Goal: Task Accomplishment & Management: Complete application form

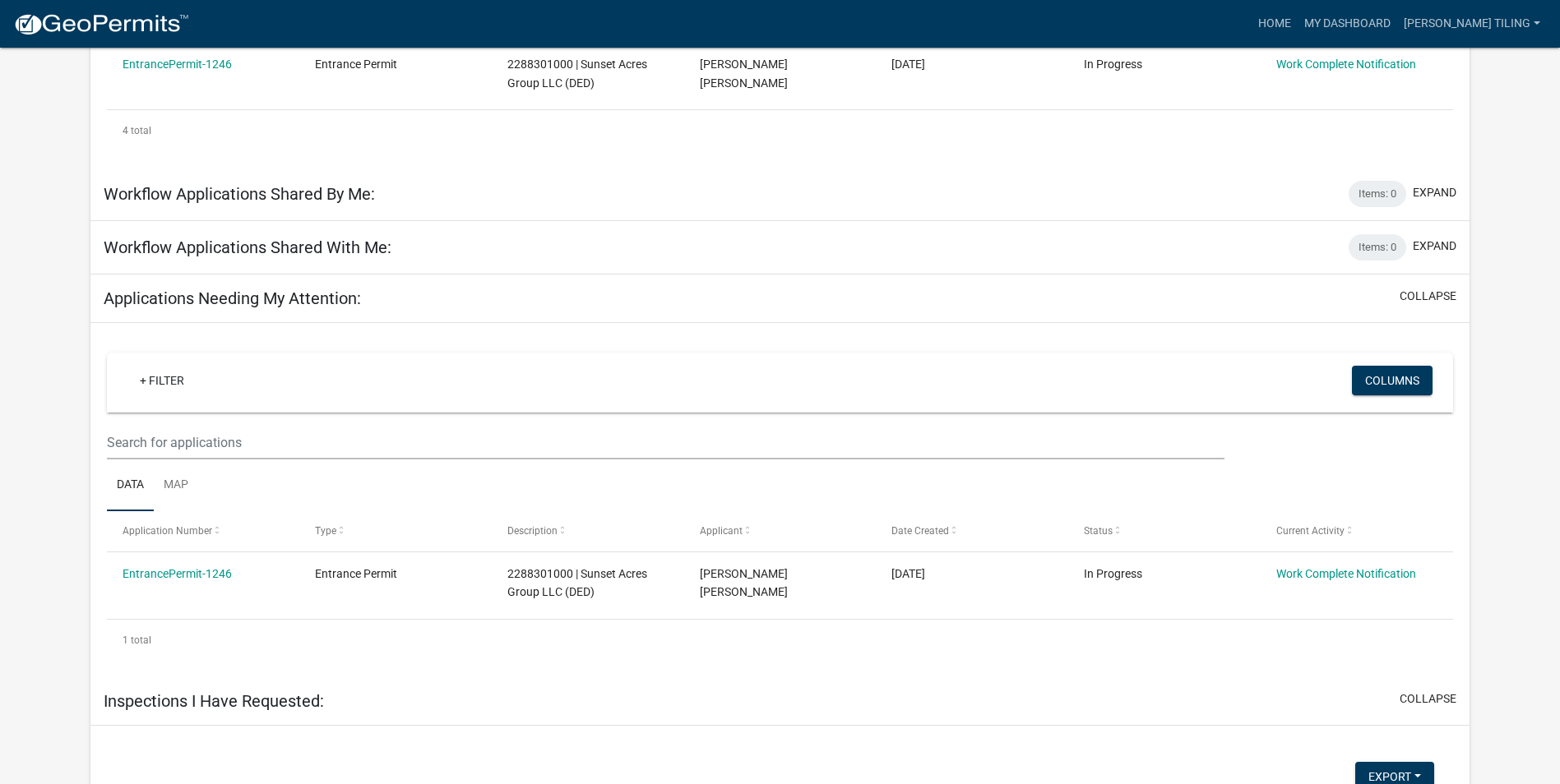
scroll to position [576, 0]
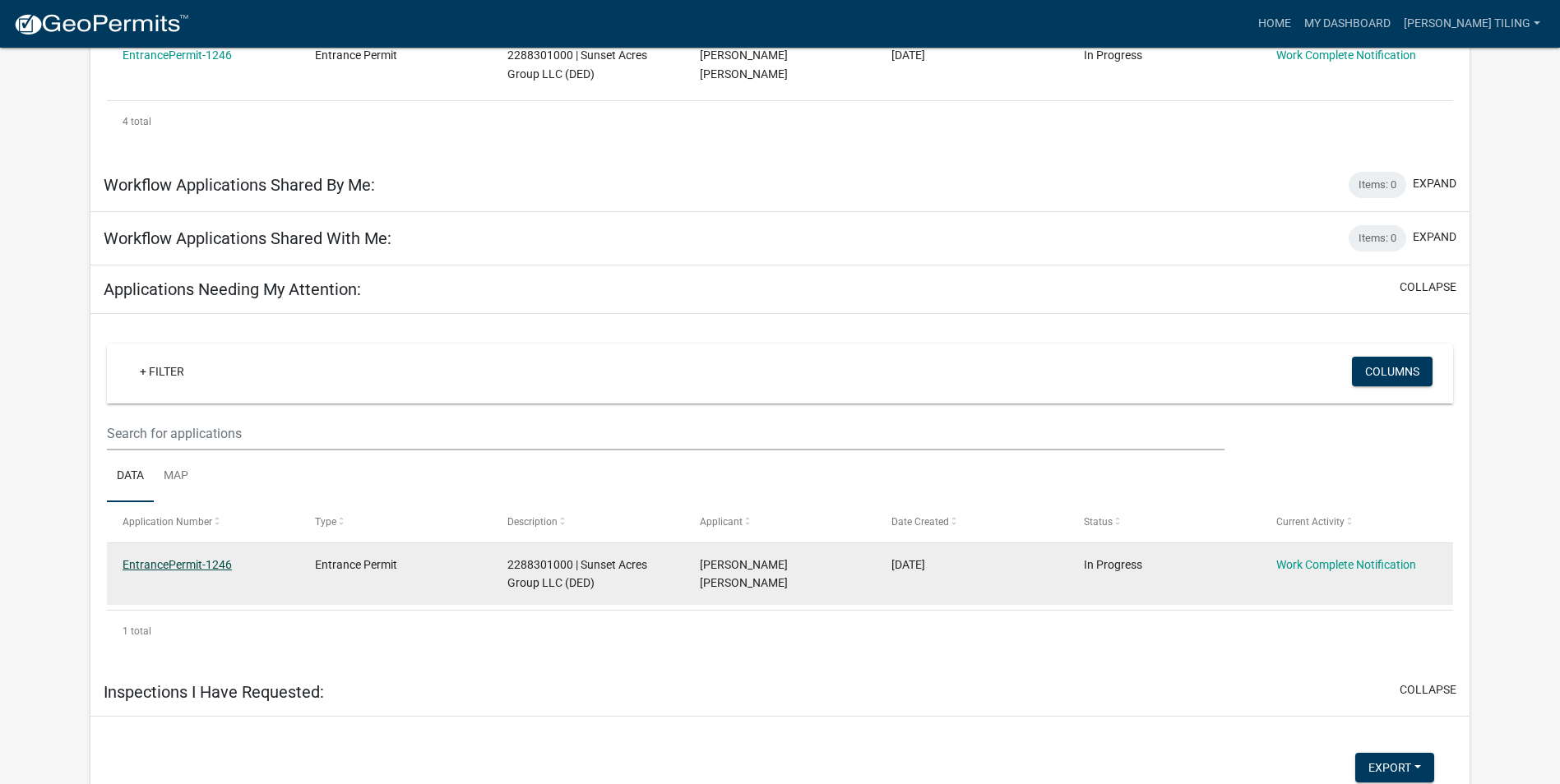
click at [189, 565] on link "EntrancePermit-1246" at bounding box center [177, 565] width 109 height 13
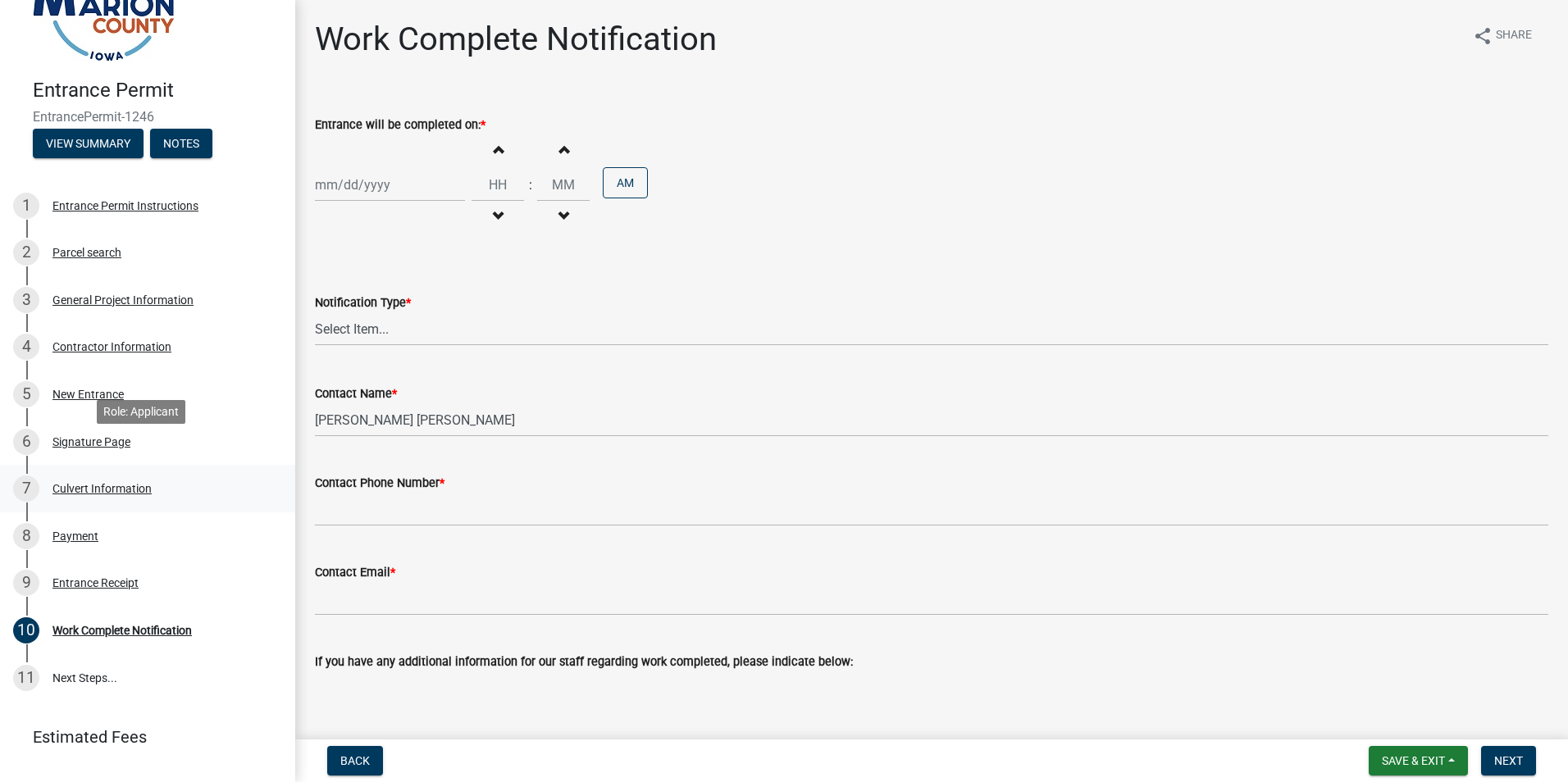
scroll to position [144, 0]
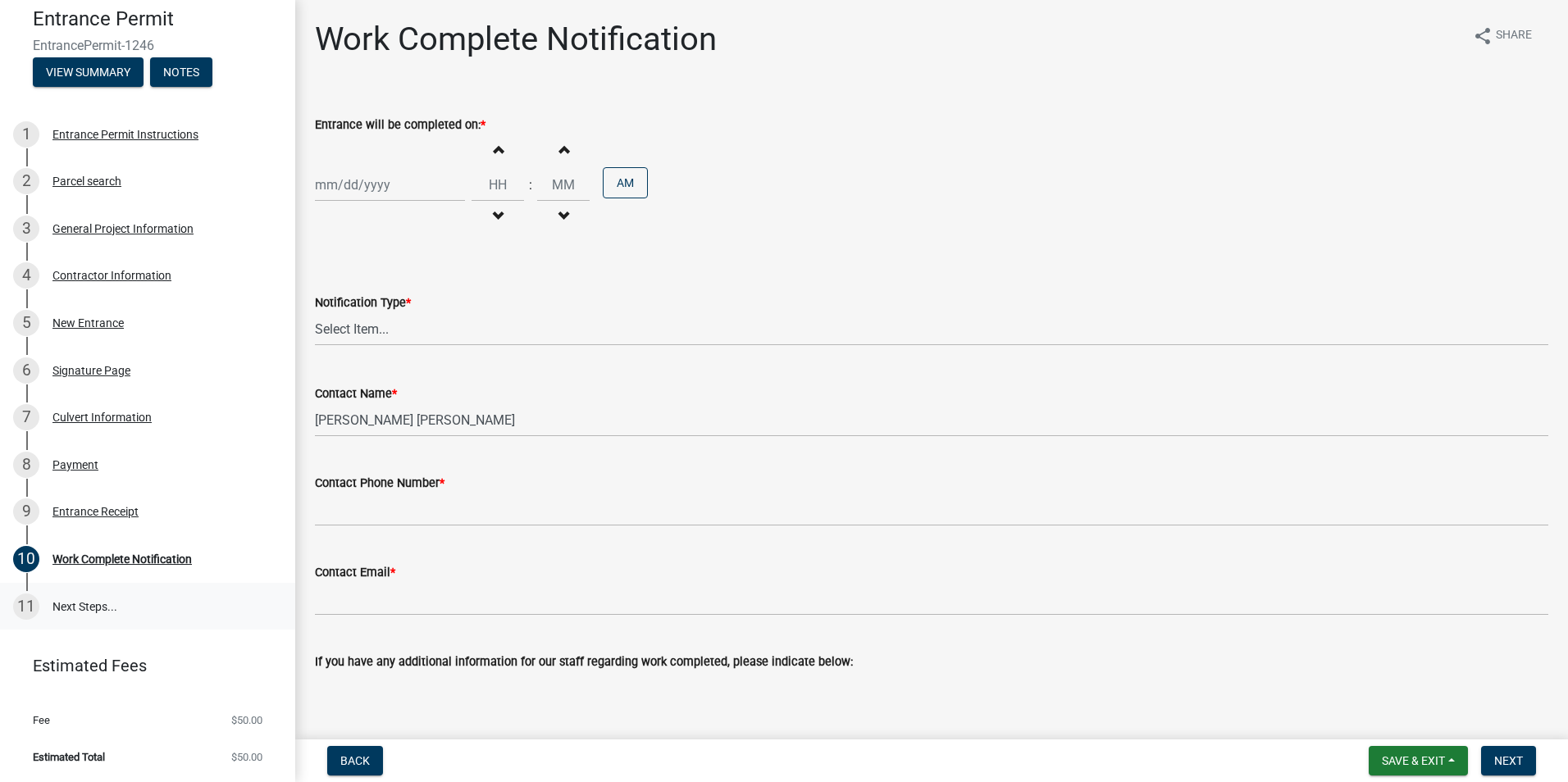
click at [57, 610] on link "11 Next Steps..." at bounding box center [148, 607] width 295 height 48
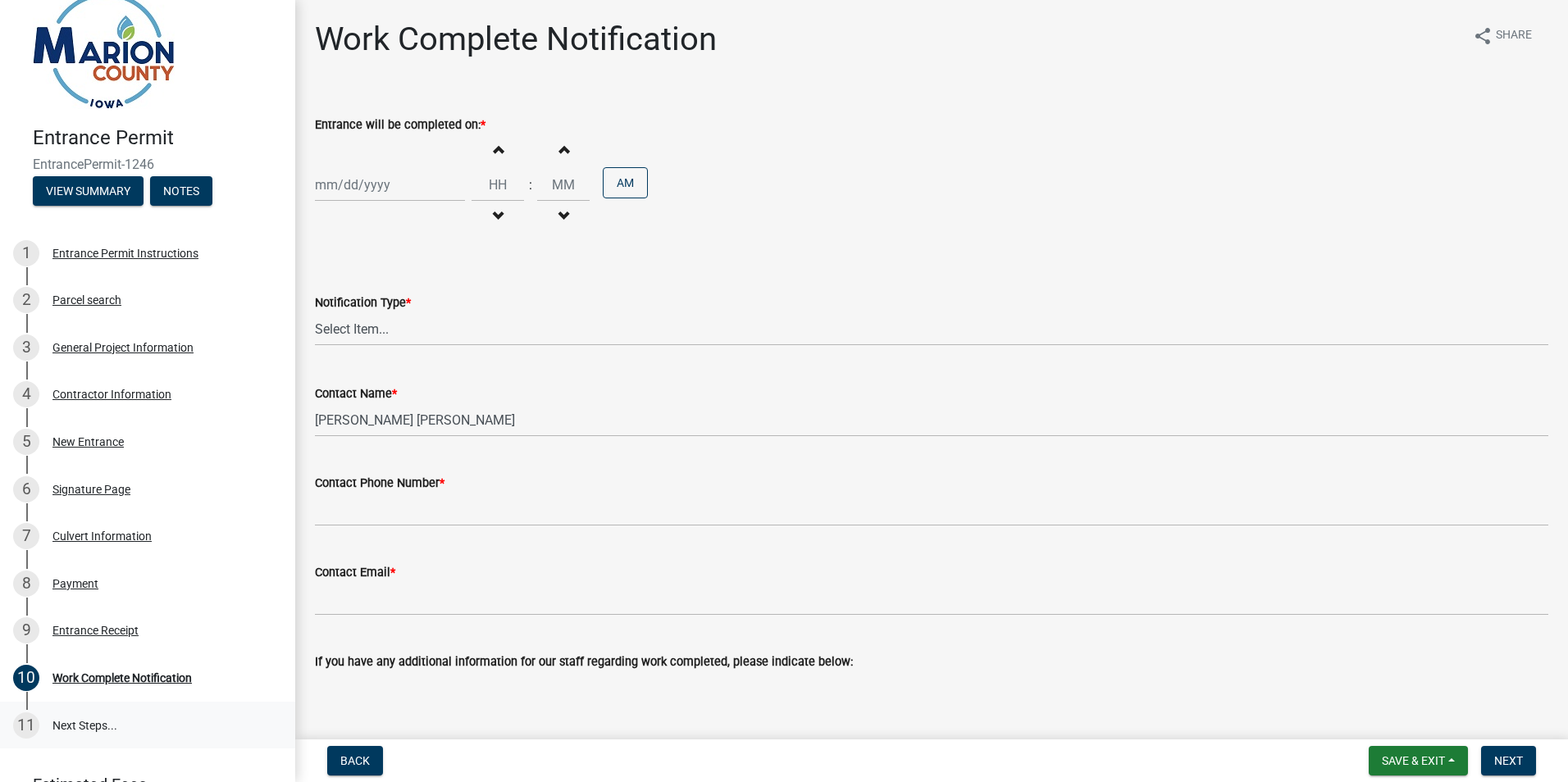
scroll to position [0, 0]
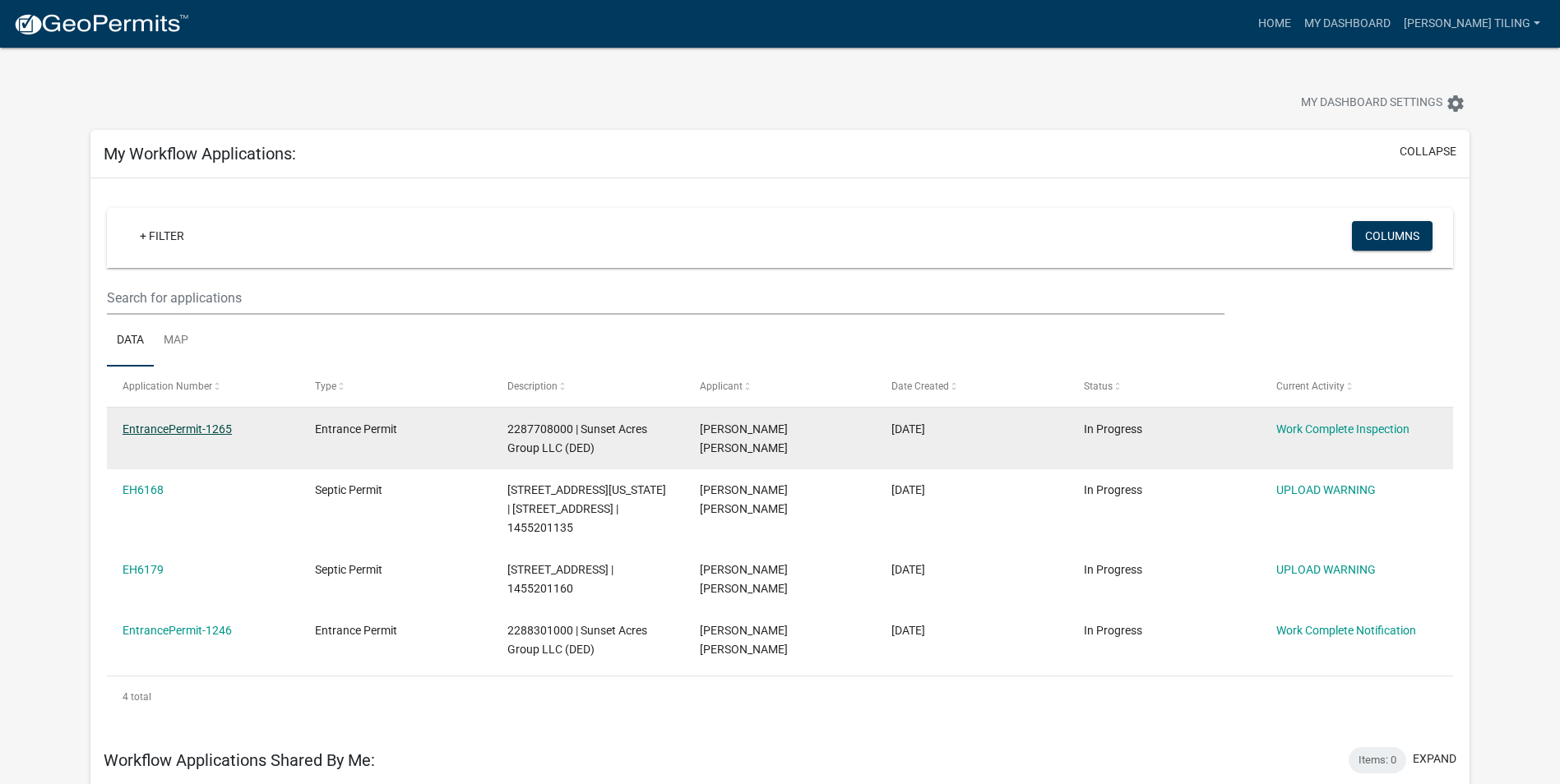
click at [195, 424] on link "EntrancePermit-1265" at bounding box center [177, 429] width 109 height 13
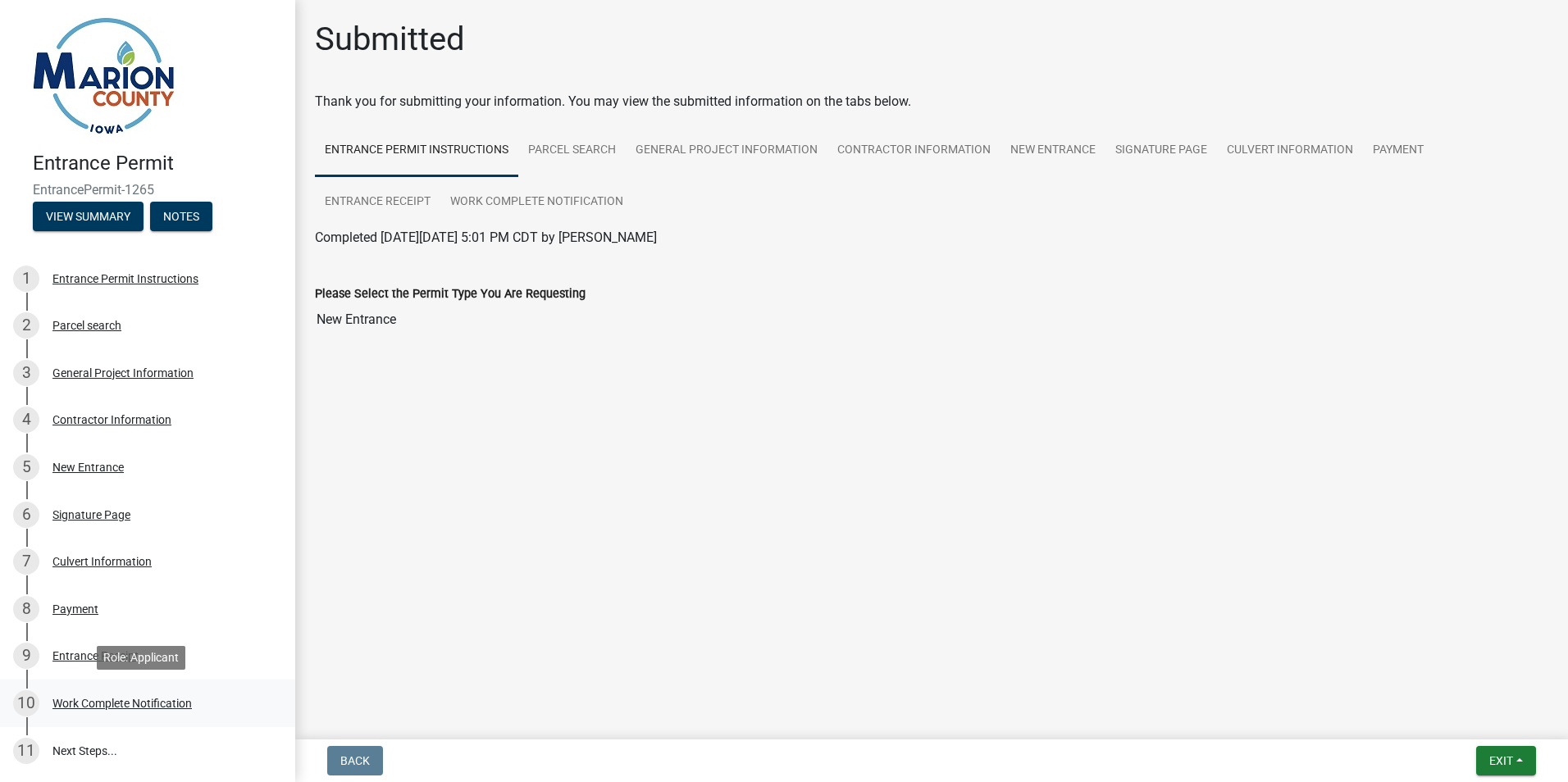
click at [83, 710] on div "Work Complete Notification" at bounding box center [122, 704] width 139 height 11
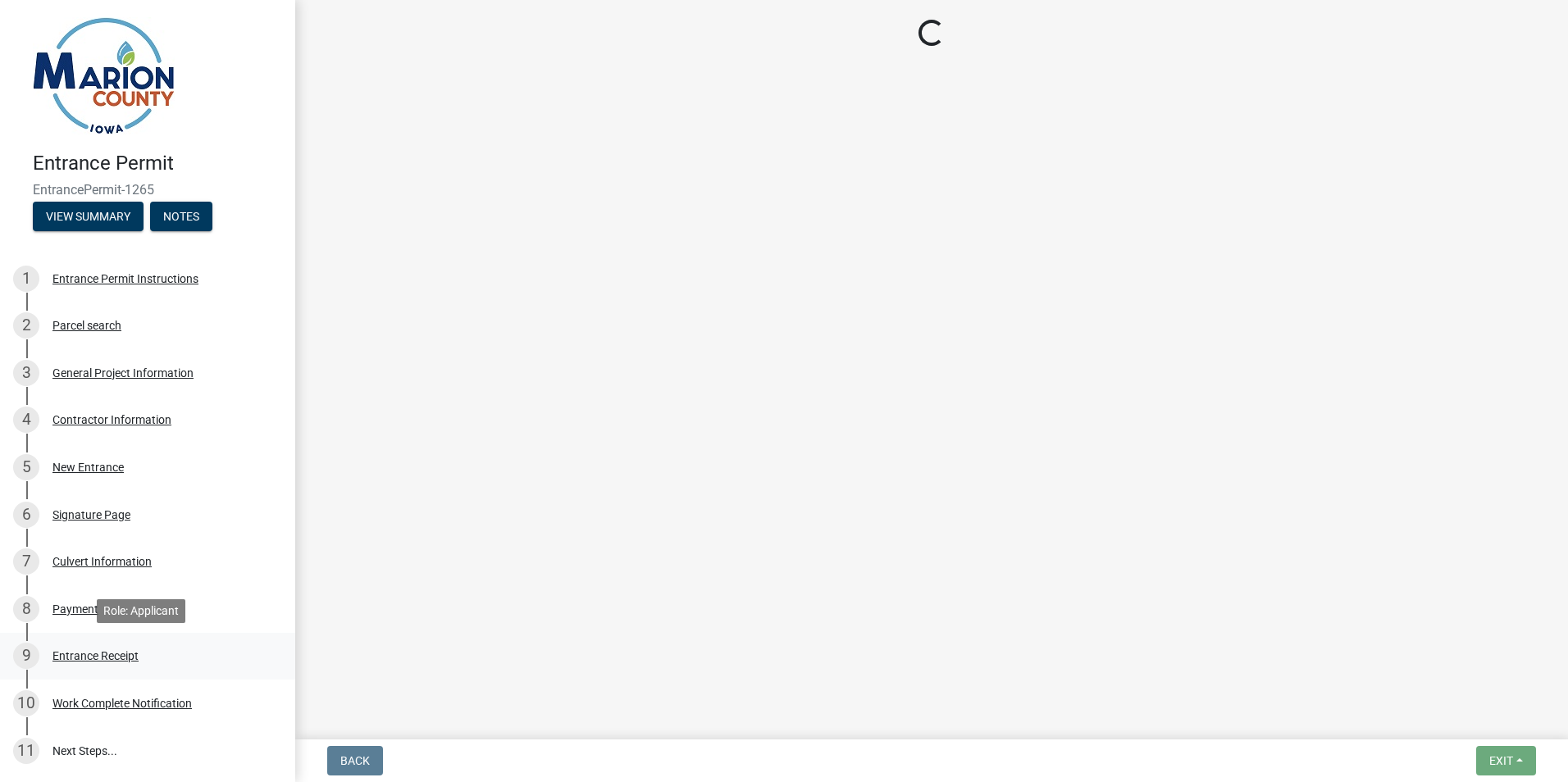
select select "b1c87a6b-414b-4c57-a917-a23048f2429f"
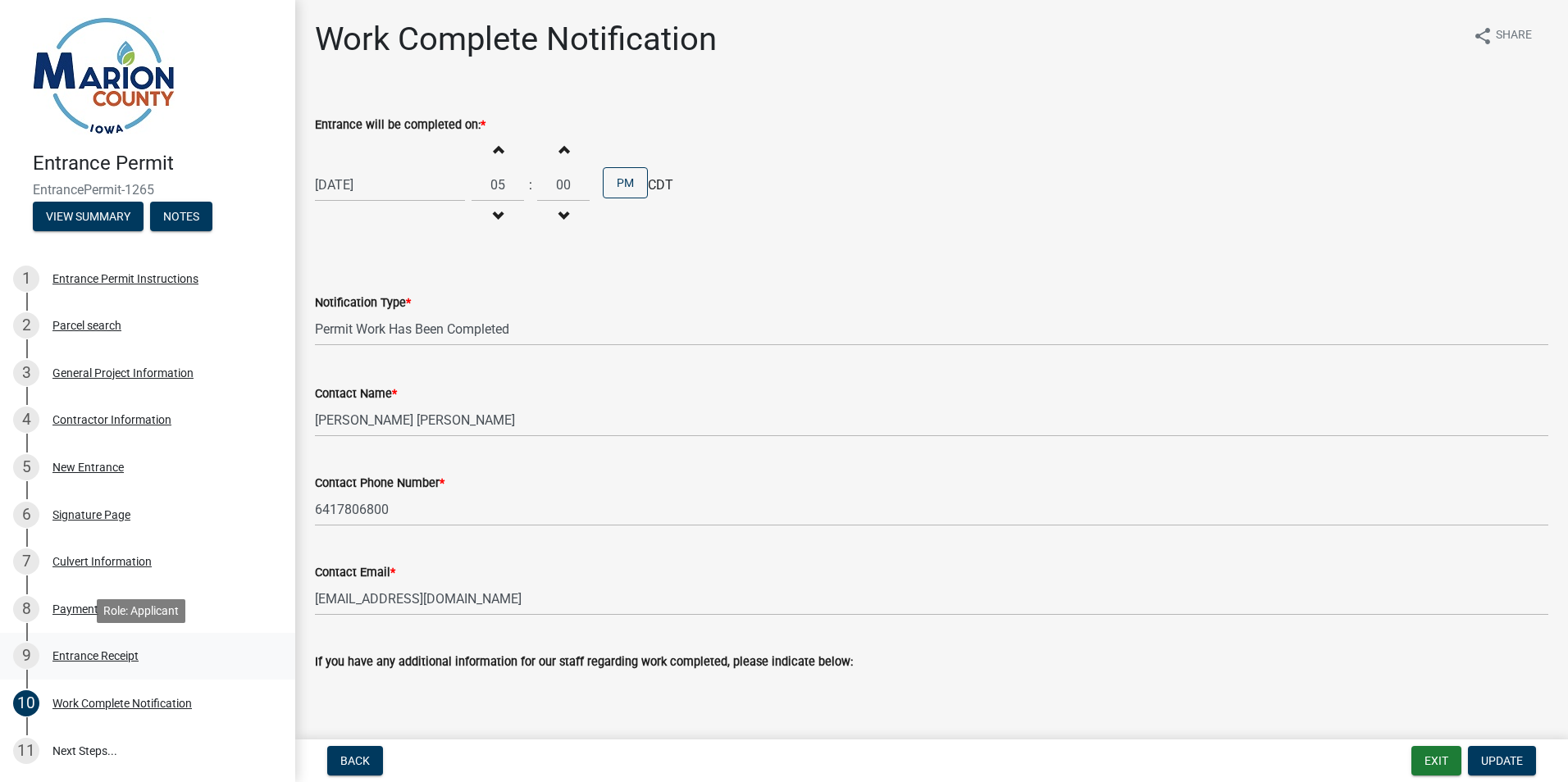
click at [81, 654] on div "Entrance Receipt" at bounding box center [95, 656] width 86 height 11
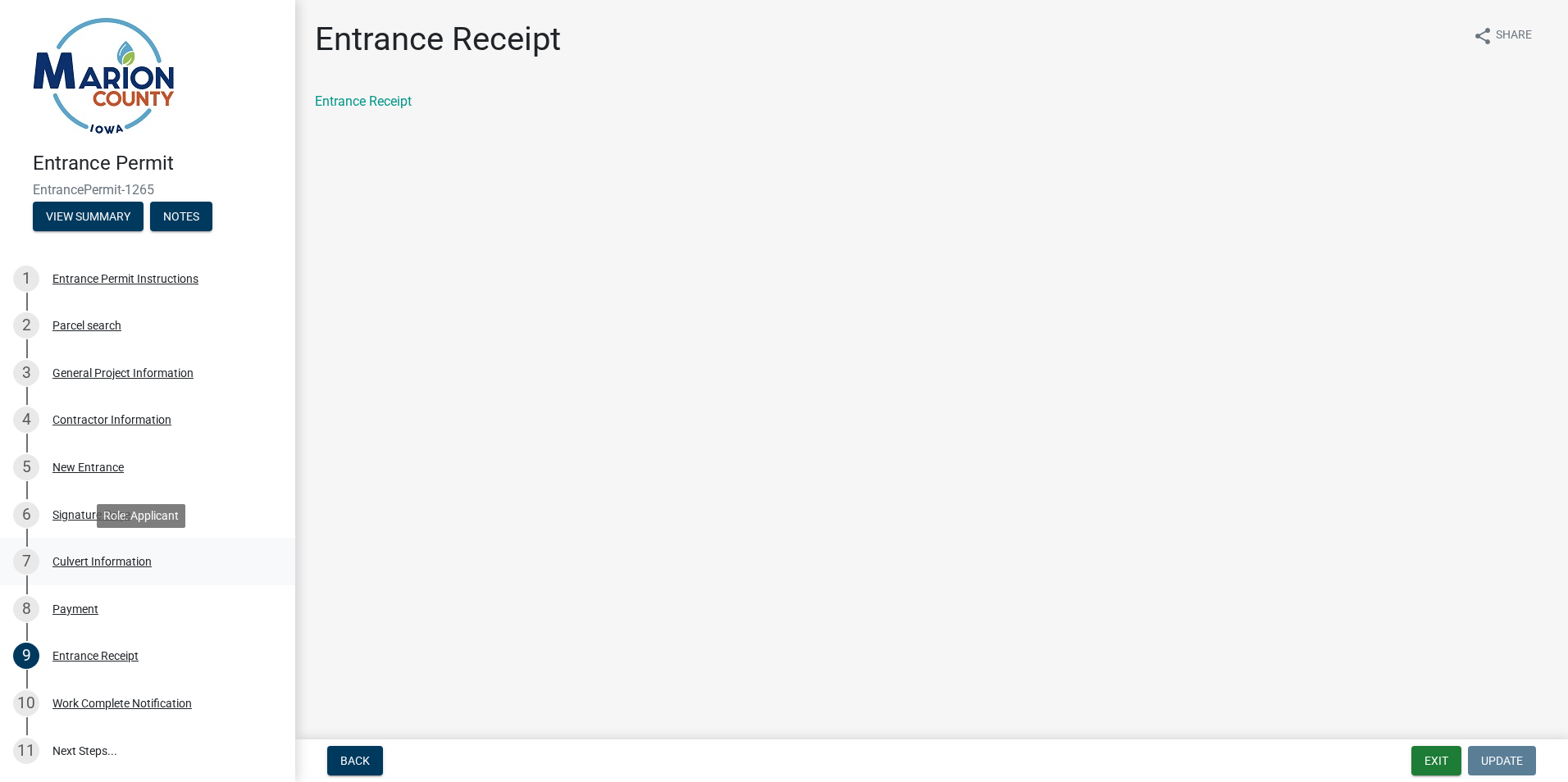
click at [80, 567] on div "Culvert Information" at bounding box center [102, 562] width 99 height 11
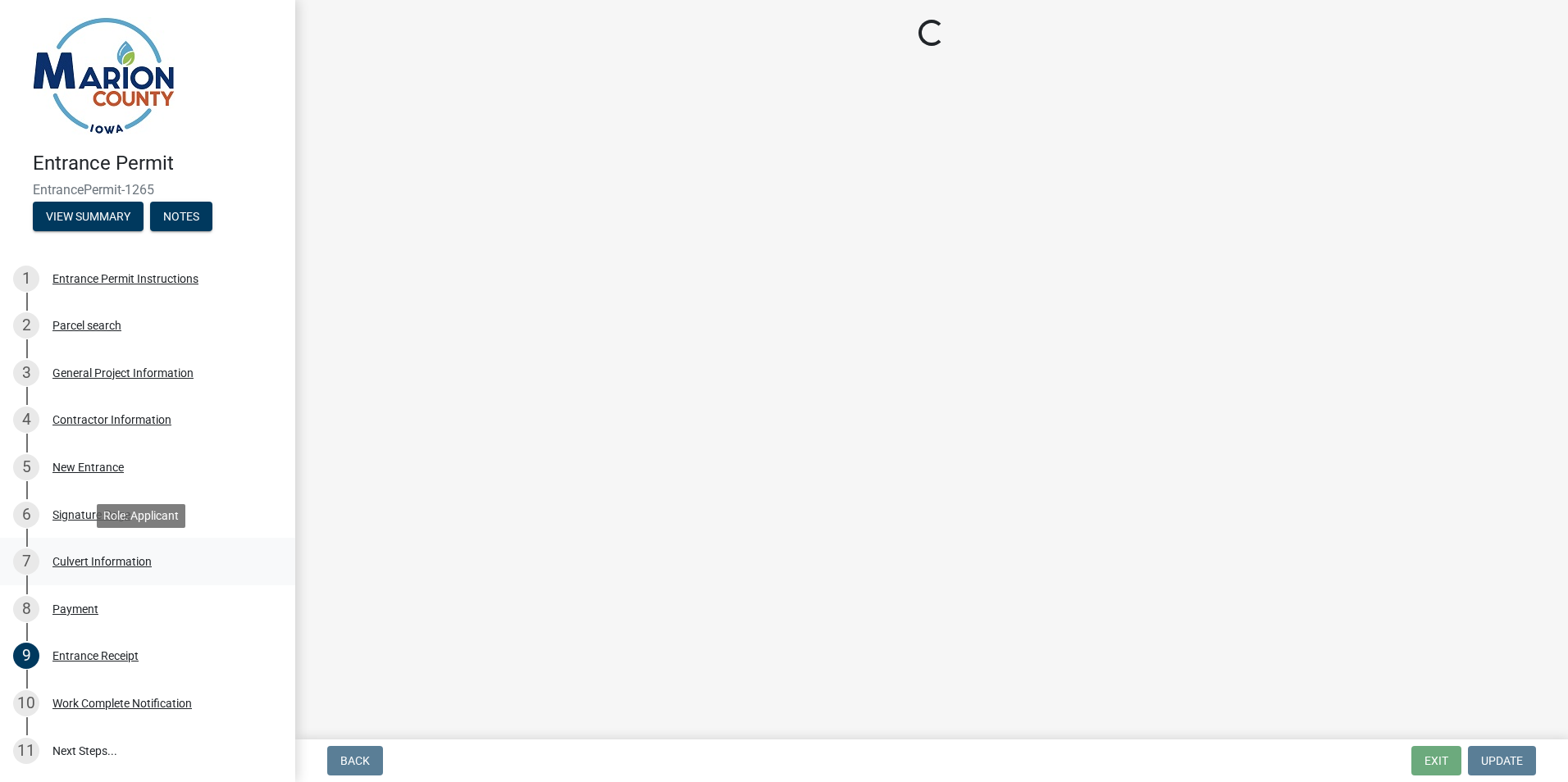
select select "0769d6a3-3c5b-4bfe-af6e-72c706e86c82"
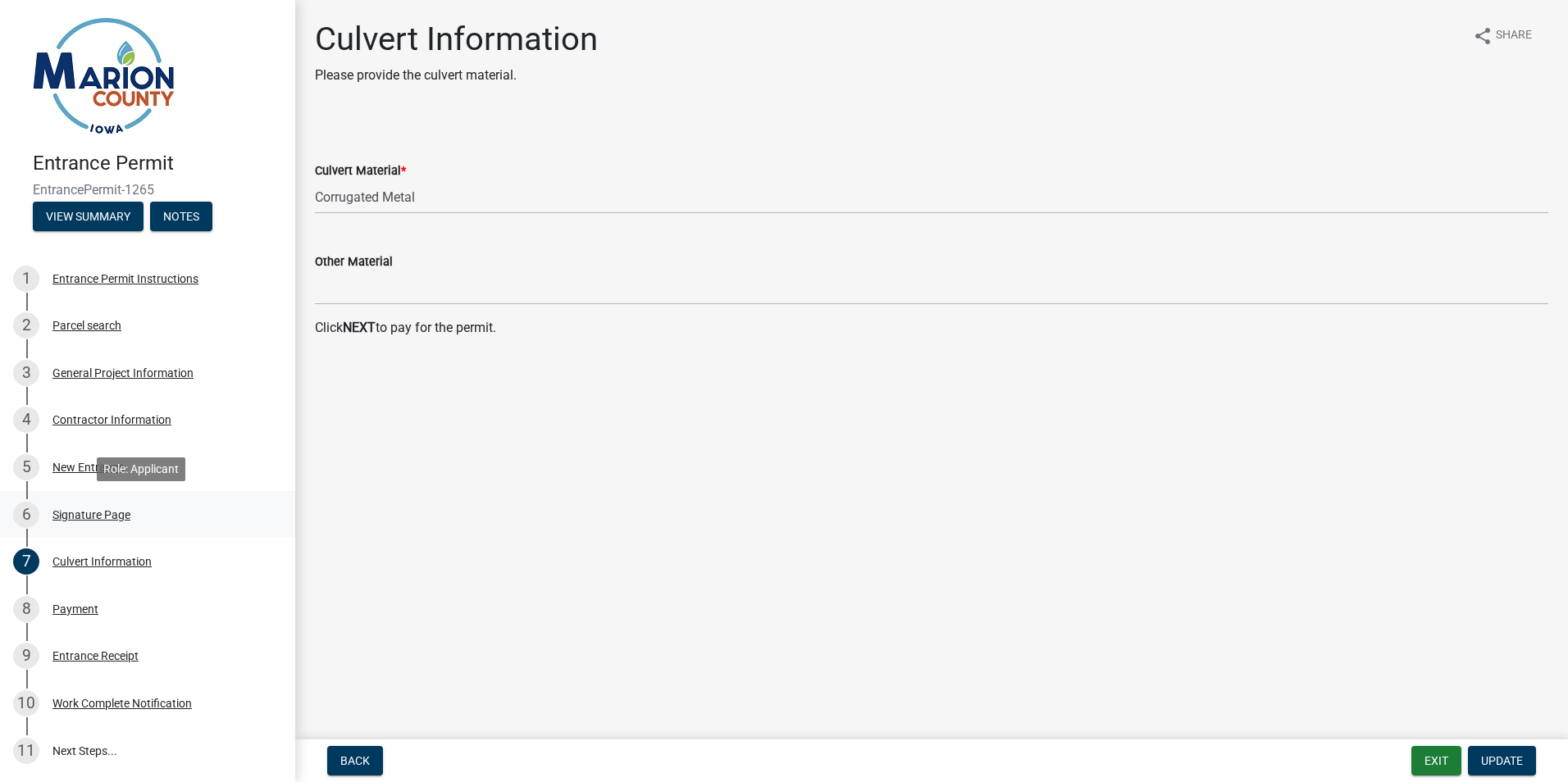
click at [75, 516] on div "Signature Page" at bounding box center [91, 515] width 78 height 11
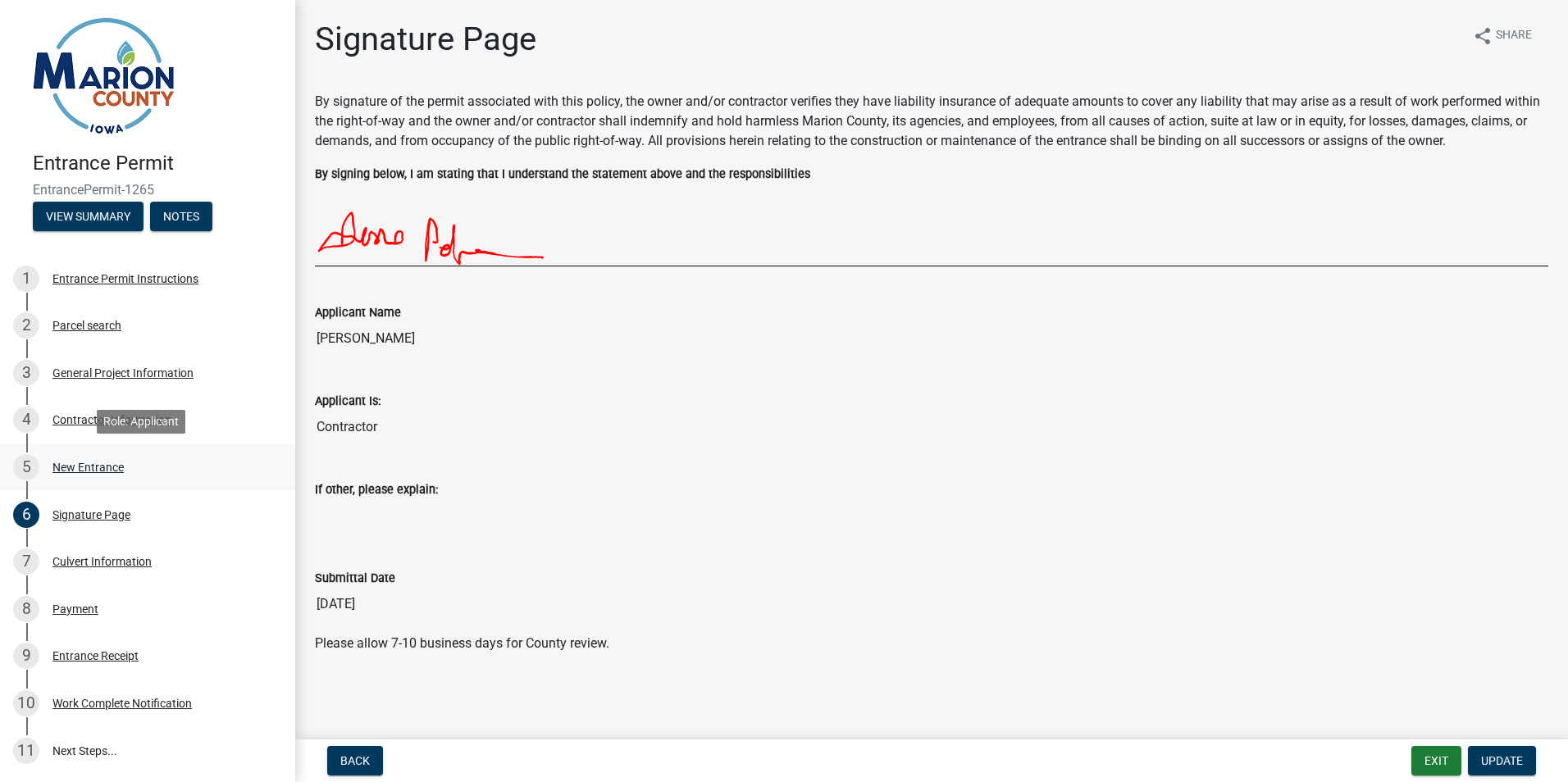
click at [79, 473] on div "New Entrance" at bounding box center [88, 468] width 71 height 11
